Goal: Information Seeking & Learning: Find specific fact

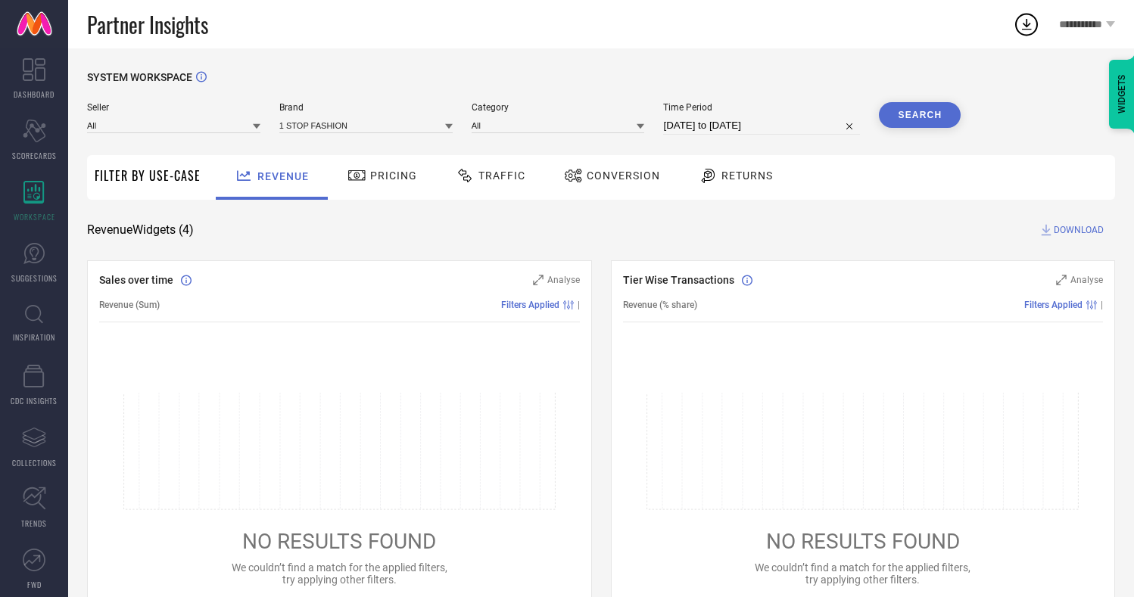
click at [25, 316] on icon at bounding box center [34, 314] width 18 height 19
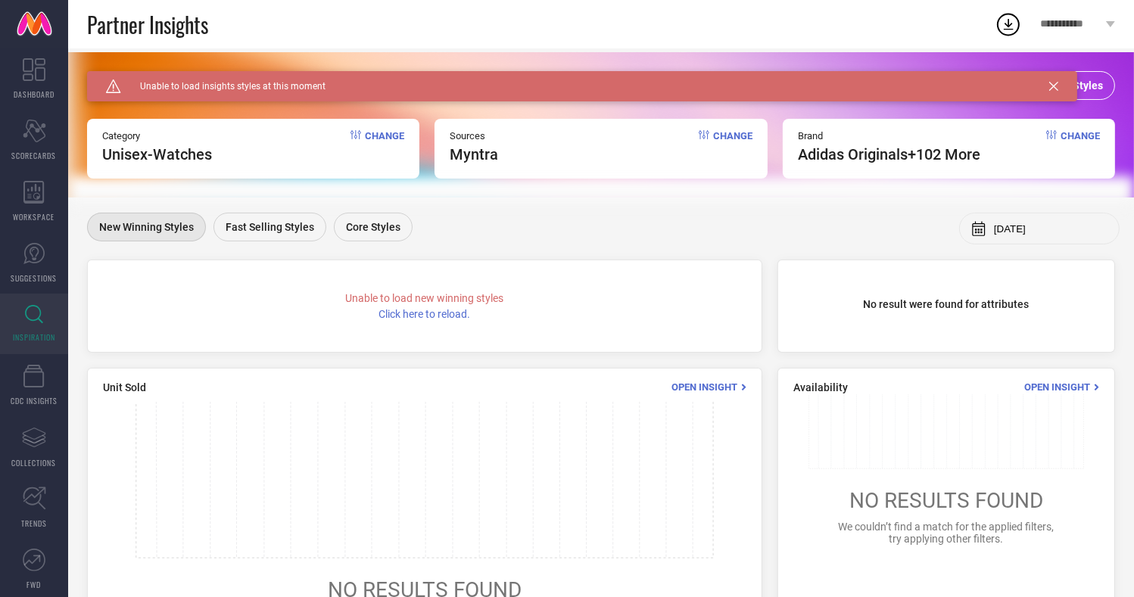
click at [1050, 86] on icon at bounding box center [1053, 86] width 9 height 9
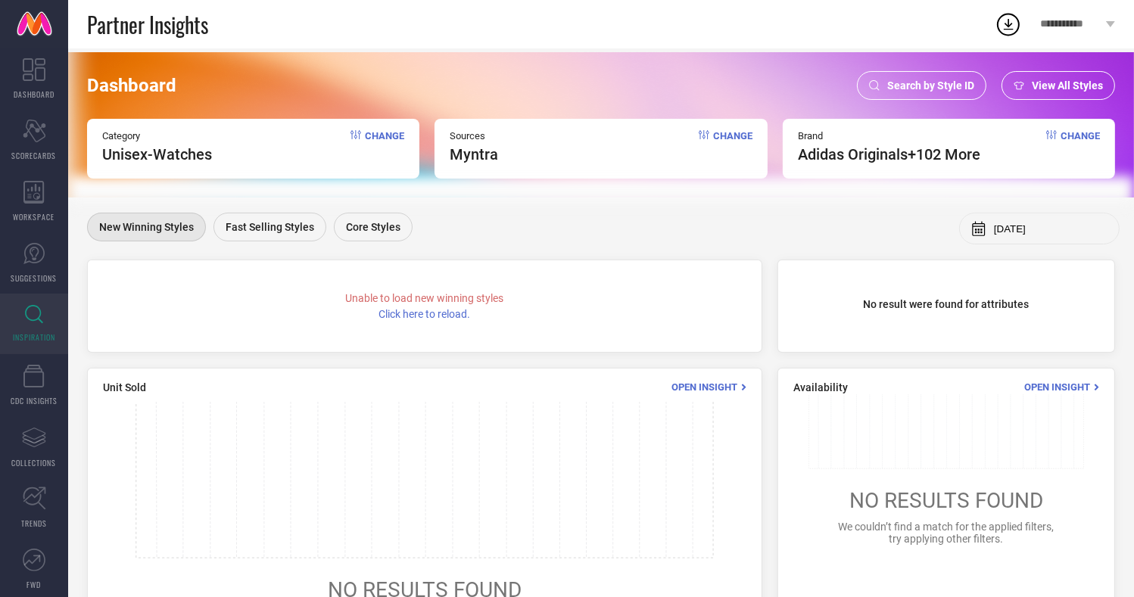
click at [913, 80] on span "Search by Style ID" at bounding box center [930, 85] width 87 height 12
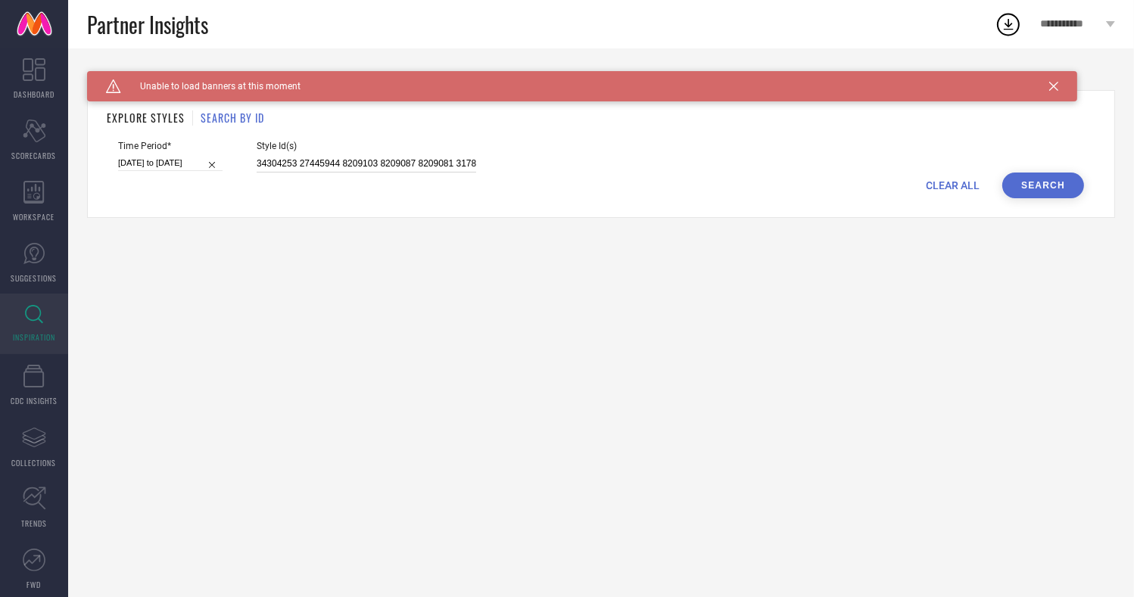
click at [309, 163] on input "34304253 27445944 8209103 8209087 8209081 31782331 31782348 31782362 31782364 3…" at bounding box center [367, 163] width 220 height 17
type input "16775922 23518976 22713394 23849642 22226482 22226424 16389022 16775916 1435242…"
select select "2"
select select "2025"
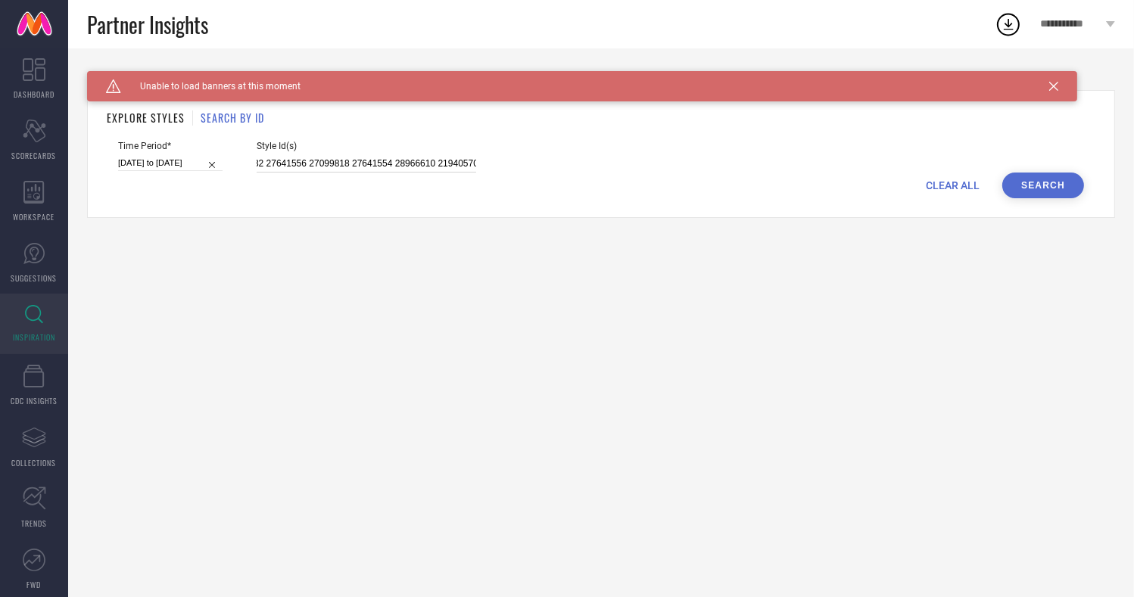
select select "3"
select select "2025"
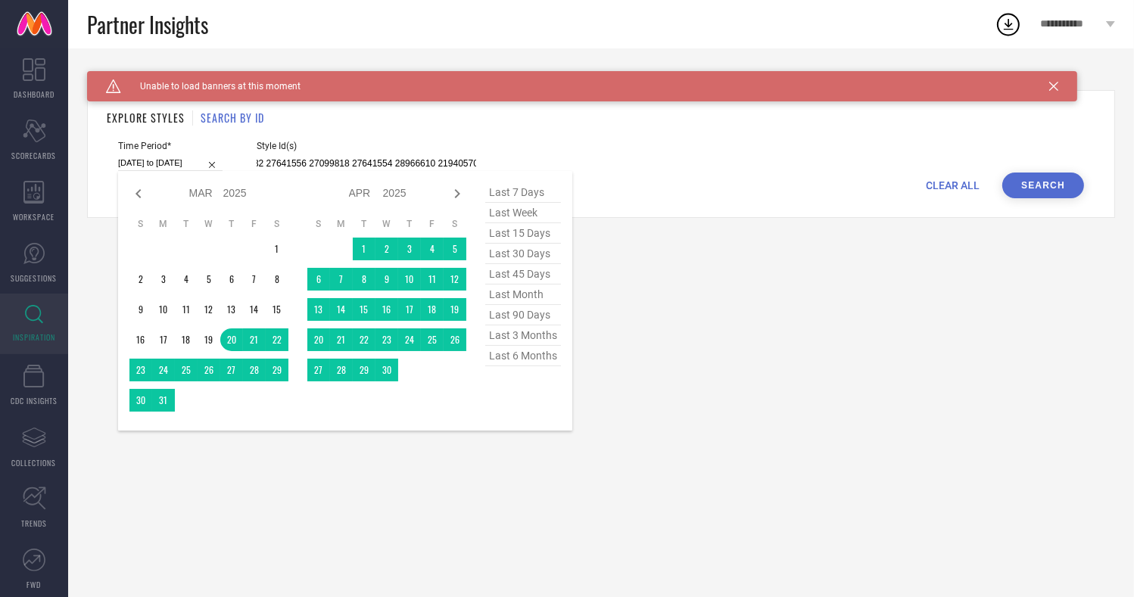
click at [185, 162] on input "[DATE] to [DATE]" at bounding box center [170, 163] width 104 height 16
type input "16775922 23518976 22713394 23849642 22226482 22226424 16389022 16775916 1435242…"
click at [500, 363] on span "last 6 months" at bounding box center [523, 356] width 76 height 20
type input "[DATE] to [DATE]"
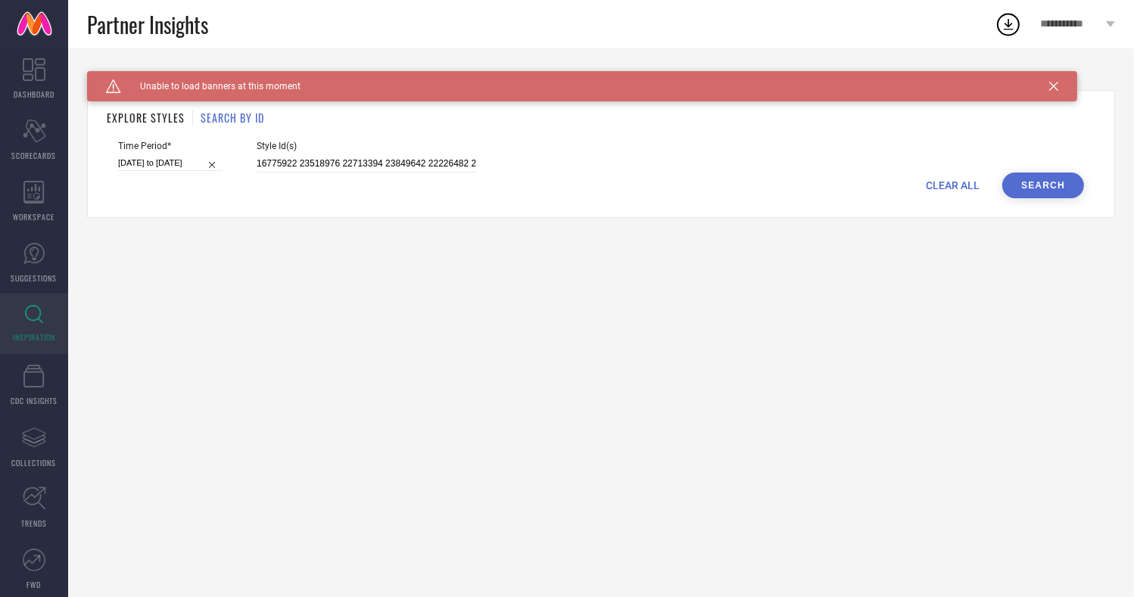
click at [1032, 191] on button "Search" at bounding box center [1043, 186] width 82 height 26
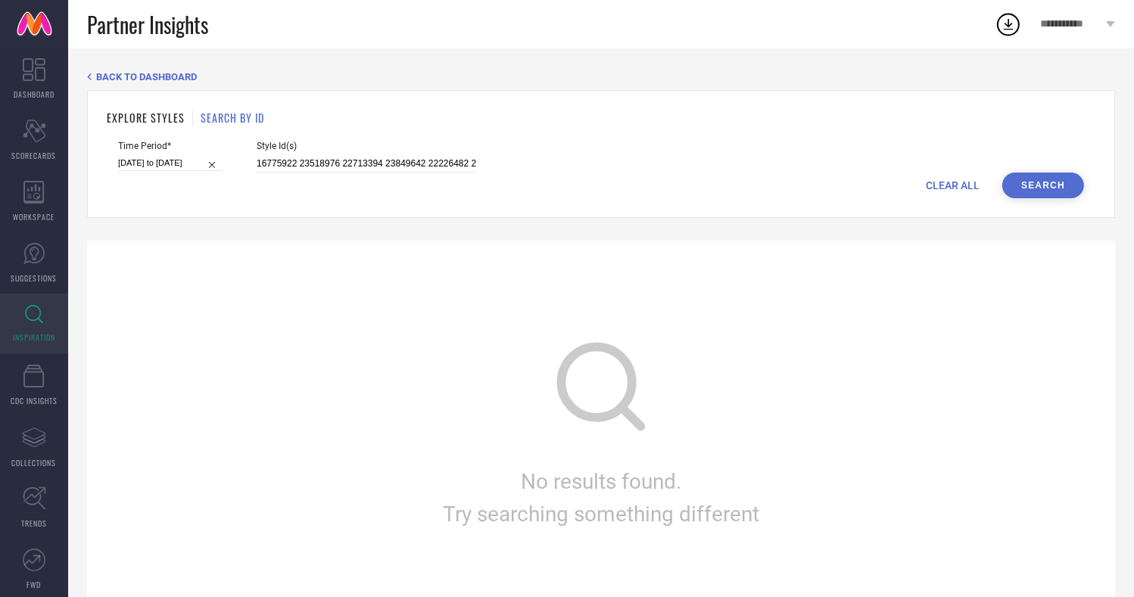
click at [237, 118] on h1 "SEARCH BY ID" at bounding box center [233, 118] width 64 height 16
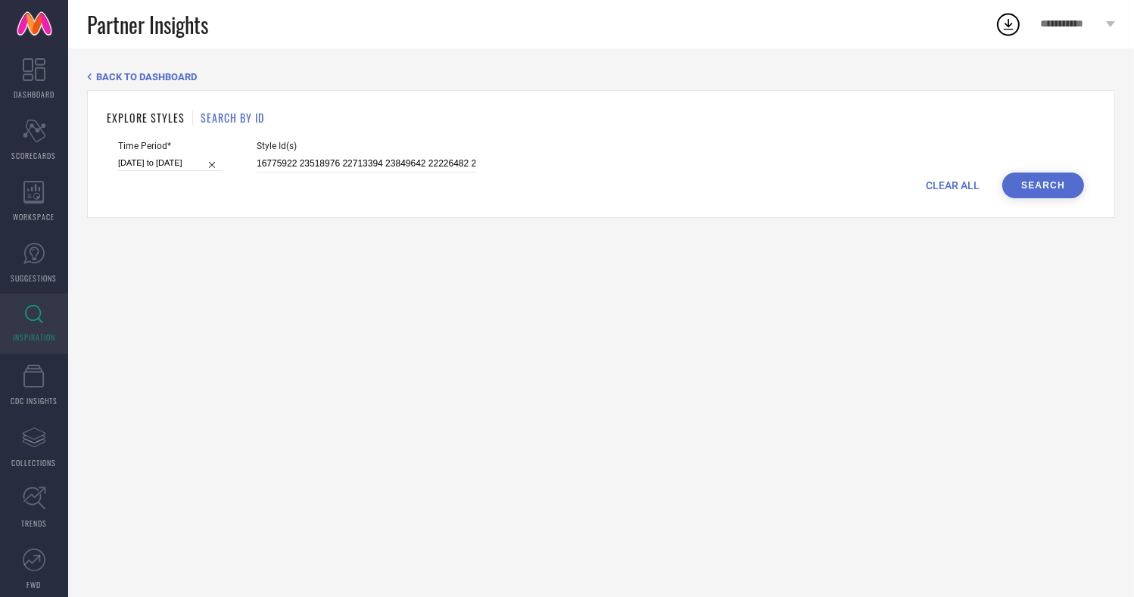
click at [142, 76] on span "BACK TO DASHBOARD" at bounding box center [146, 76] width 101 height 11
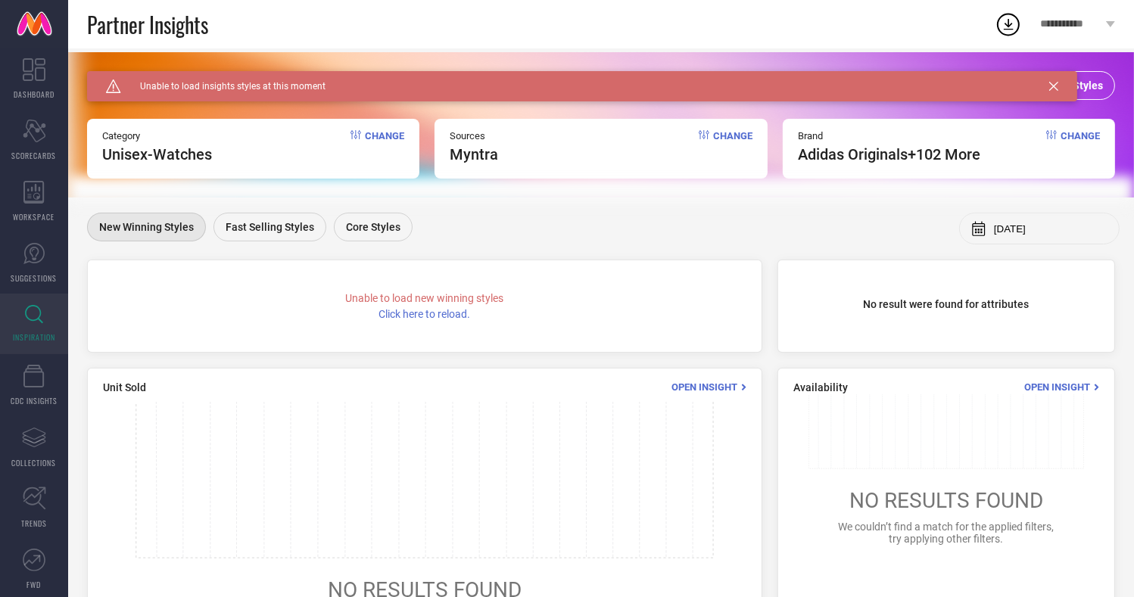
click at [1052, 83] on icon at bounding box center [1053, 86] width 9 height 9
